Goal: Task Accomplishment & Management: Manage account settings

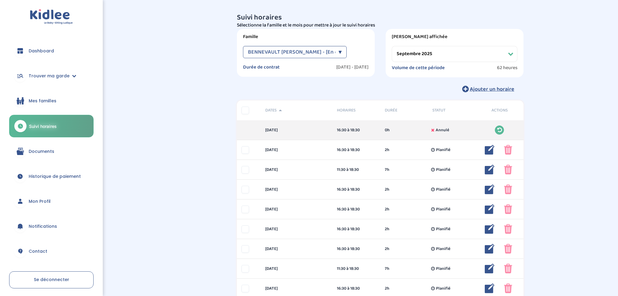
select select "septembre 2025"
click at [45, 155] on link "Documents" at bounding box center [51, 152] width 84 height 22
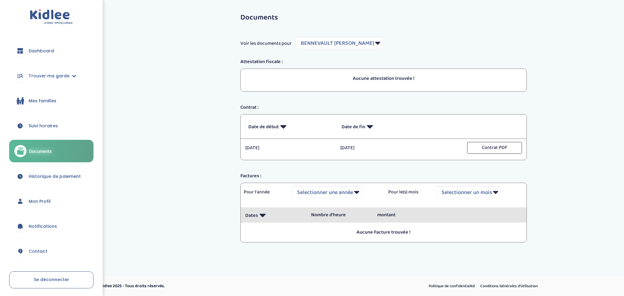
select select "7481"
click at [47, 48] on span "Dashboard" at bounding box center [41, 51] width 25 height 6
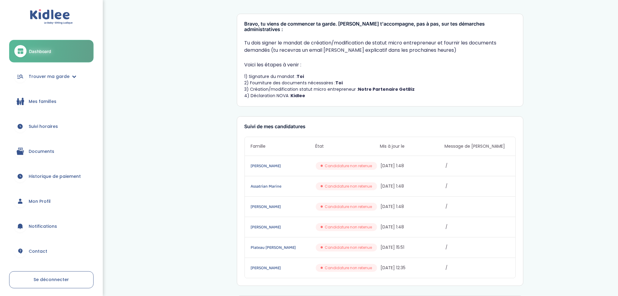
click at [45, 154] on span "Documents" at bounding box center [42, 151] width 26 height 6
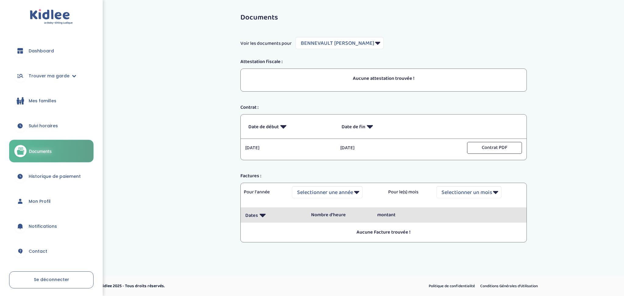
select select "7481"
drag, startPoint x: 99, startPoint y: 219, endPoint x: 24, endPoint y: 231, distance: 75.2
click at [24, 231] on div "Dashboard Trouver ma garde Mes recherches Candidatures en cours Candidatures va…" at bounding box center [51, 148] width 103 height 296
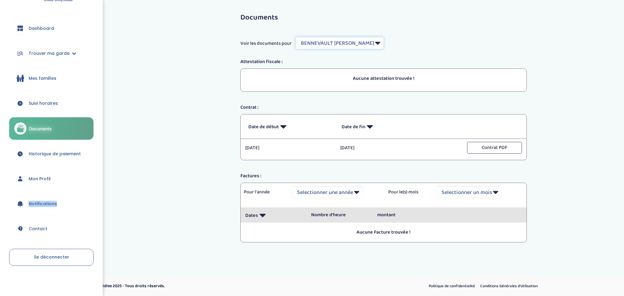
click at [366, 45] on select "Filtrer par Famille BENNEVAULT [PERSON_NAME]" at bounding box center [340, 43] width 88 height 12
click at [395, 45] on div "Voir les documents pour Filtrer par Famille BENNEVAULT [PERSON_NAME]" at bounding box center [384, 43] width 296 height 12
click at [357, 192] on select "Selectionner une année" at bounding box center [327, 192] width 71 height 12
click at [496, 195] on select "Selectionner un mois Tout Janvier Février Mars Avril Mai Juin Juillet Août Sept…" at bounding box center [469, 192] width 65 height 12
select select "all"
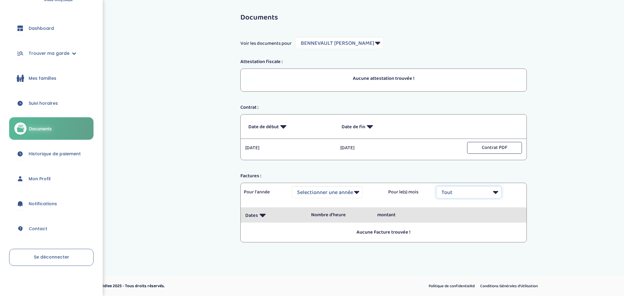
click at [437, 186] on select "Selectionner un mois Tout Janvier Février Mars Avril Mai Juin Juillet Août Sept…" at bounding box center [469, 192] width 65 height 12
click at [46, 181] on span "Mon Profil" at bounding box center [40, 179] width 22 height 6
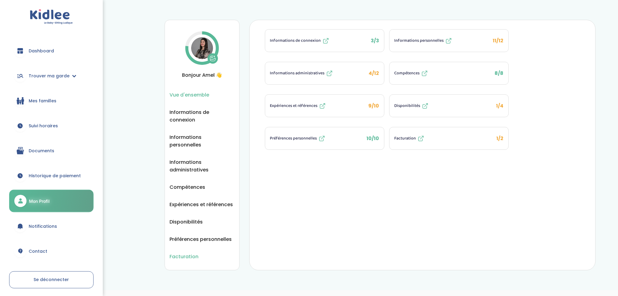
click at [191, 253] on span "Facturation" at bounding box center [184, 257] width 29 height 8
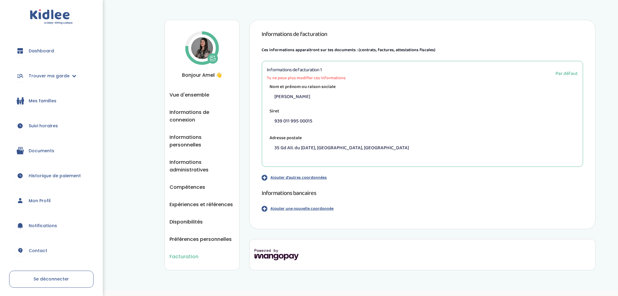
click at [266, 176] on icon "button" at bounding box center [265, 177] width 6 height 7
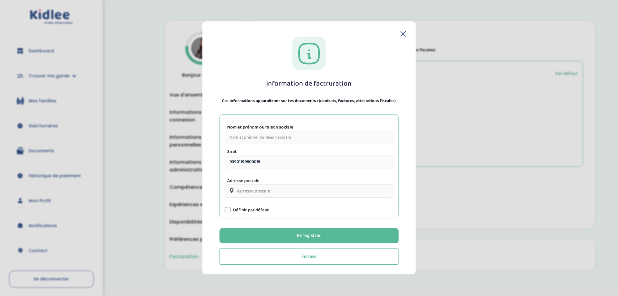
click at [403, 34] on icon at bounding box center [403, 33] width 5 height 5
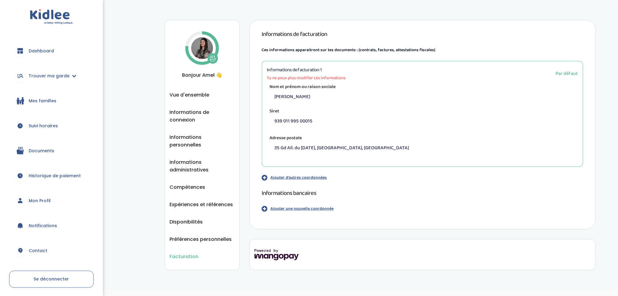
click at [296, 211] on p "Ajouter une nouvelle coordonnée" at bounding box center [302, 209] width 63 height 6
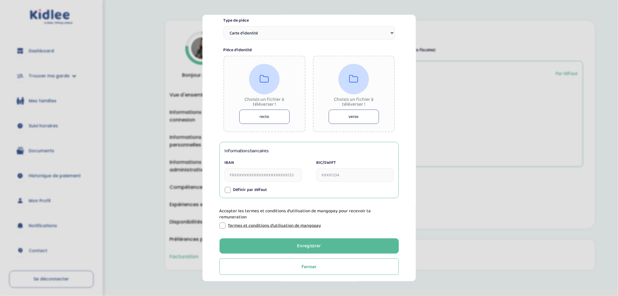
scroll to position [123, 0]
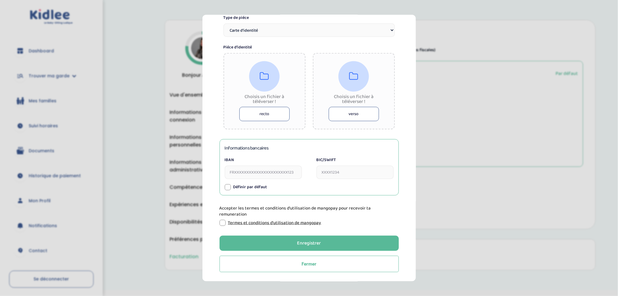
click at [286, 172] on input "IBAN" at bounding box center [263, 172] width 77 height 13
paste input "FR76 3000 4011 4700 0013 9536 458"
type input "[FINANCIAL_ID]"
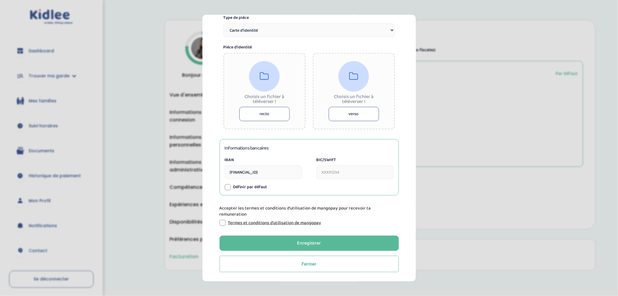
click at [158, 207] on section "Information de paiement Tu dois joindre ta pièce d’identité (carte d’identité n…" at bounding box center [309, 148] width 618 height 296
click at [336, 174] on input "BIC/SWIFT" at bounding box center [354, 172] width 77 height 13
paste input "[SWIFT_CODE]"
type input "[SWIFT_CODE]"
click at [230, 187] on div at bounding box center [228, 187] width 6 height 6
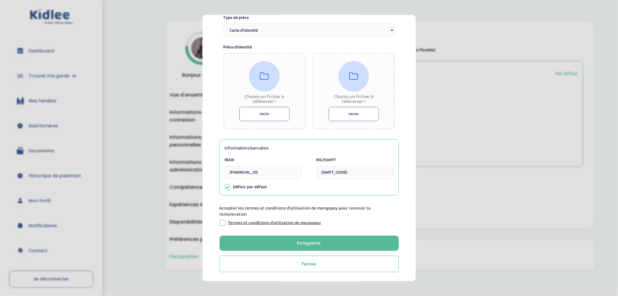
click at [221, 221] on div at bounding box center [222, 223] width 6 height 6
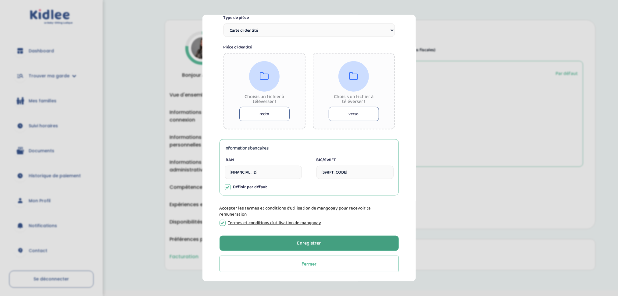
click at [268, 244] on button "Enregistrer" at bounding box center [308, 243] width 179 height 15
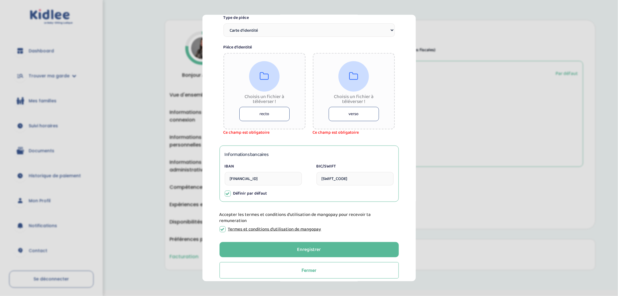
click at [361, 34] on select "Carte d’identité Passeport Permis de conduire" at bounding box center [308, 29] width 171 height 13
click at [391, 30] on select "Carte d’identité Passeport Permis de conduire" at bounding box center [308, 29] width 171 height 13
click at [268, 116] on button "recto" at bounding box center [264, 114] width 50 height 14
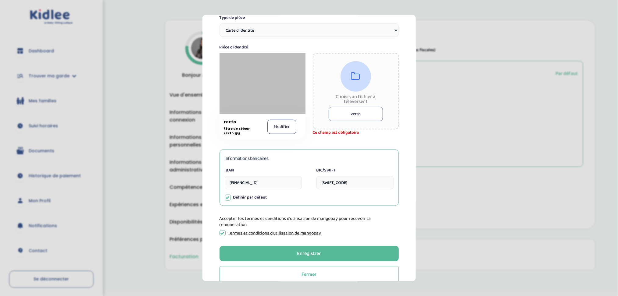
click at [355, 114] on button "verso" at bounding box center [356, 114] width 54 height 14
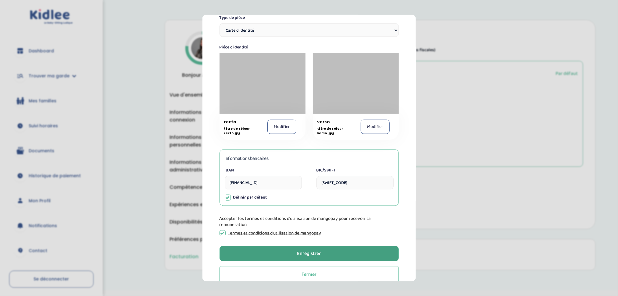
click at [305, 252] on div "Enregistrer" at bounding box center [309, 253] width 24 height 7
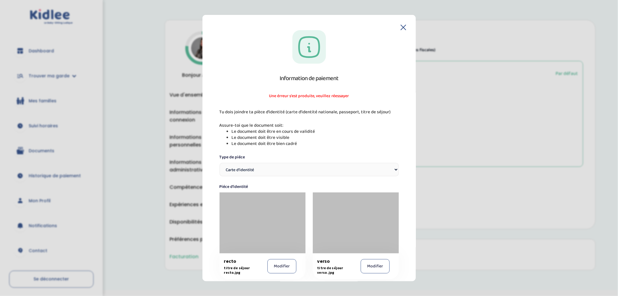
click at [375, 162] on div "Type de piéce Carte d’identité Passeport Permis de conduire" at bounding box center [308, 165] width 179 height 22
click at [412, 126] on div "Information de paiement Une érreur s'est produite, veuillez réessayer Tu dois j…" at bounding box center [308, 148] width 213 height 267
drag, startPoint x: 412, startPoint y: 126, endPoint x: 407, endPoint y: 132, distance: 8.2
click at [407, 132] on div "Information de paiement Une érreur s'est produite, veuillez réessayer Tu dois j…" at bounding box center [308, 148] width 213 height 267
click at [358, 156] on label "Type de piéce" at bounding box center [308, 157] width 179 height 6
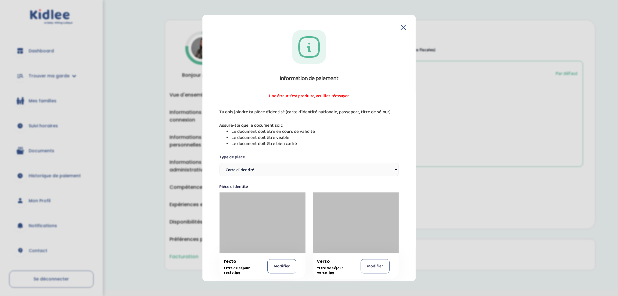
click at [358, 163] on select "Carte d’identité Passeport Permis de conduire" at bounding box center [308, 169] width 179 height 13
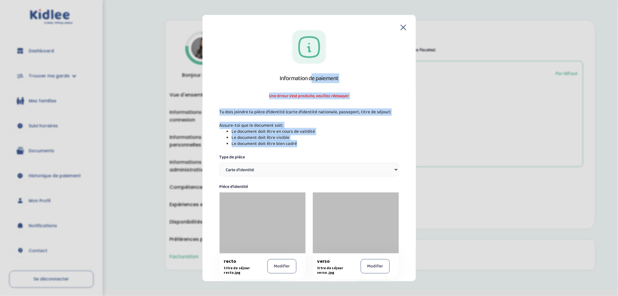
drag, startPoint x: 413, startPoint y: 147, endPoint x: 416, endPoint y: 181, distance: 34.6
click at [416, 181] on section "Information de paiement Une érreur s'est produite, veuillez réessayer Tu dois j…" at bounding box center [309, 148] width 618 height 296
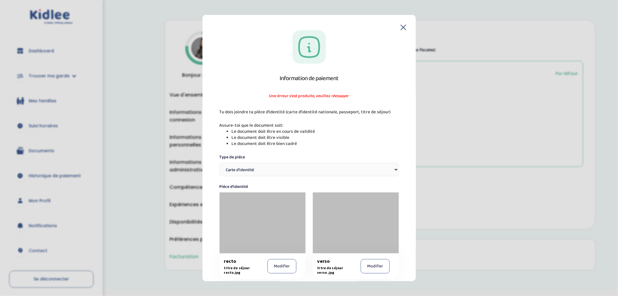
click at [416, 180] on section "Information de paiement Une érreur s'est produite, veuillez réessayer Tu dois j…" at bounding box center [309, 148] width 618 height 296
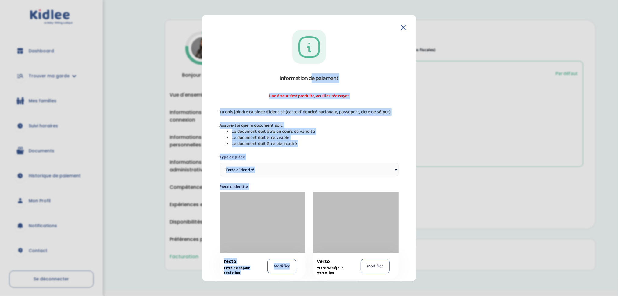
drag, startPoint x: 416, startPoint y: 180, endPoint x: 415, endPoint y: 197, distance: 16.8
click at [415, 197] on section "Information de paiement Une érreur s'est produite, veuillez réessayer Tu dois j…" at bounding box center [309, 148] width 618 height 296
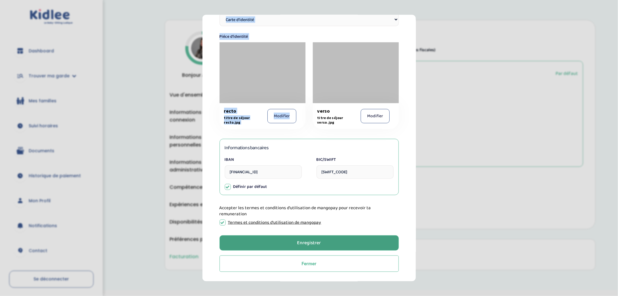
click at [327, 240] on button "Enregistrer" at bounding box center [308, 243] width 179 height 15
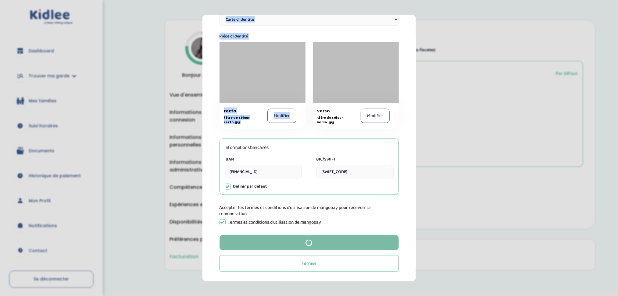
scroll to position [134, 0]
